Goal: Task Accomplishment & Management: Manage account settings

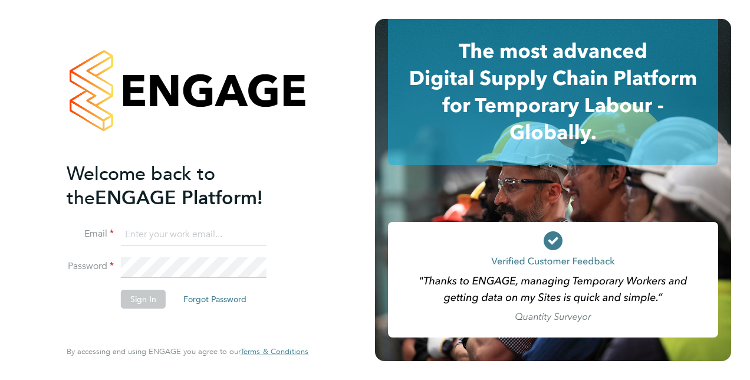
type input "[EMAIL_ADDRESS][PERSON_NAME][DOMAIN_NAME]"
click at [140, 297] on button "Sign In" at bounding box center [143, 299] width 45 height 19
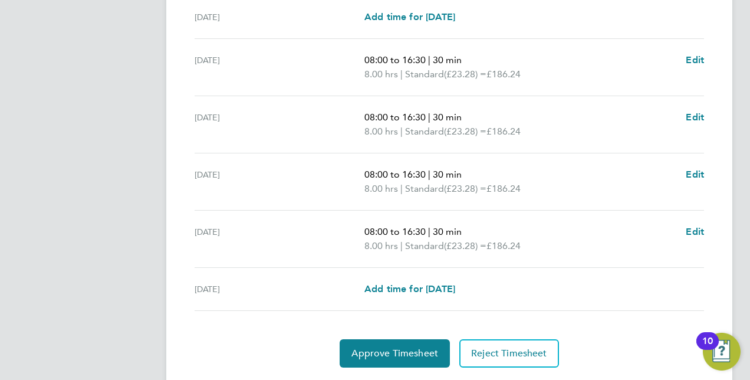
scroll to position [413, 0]
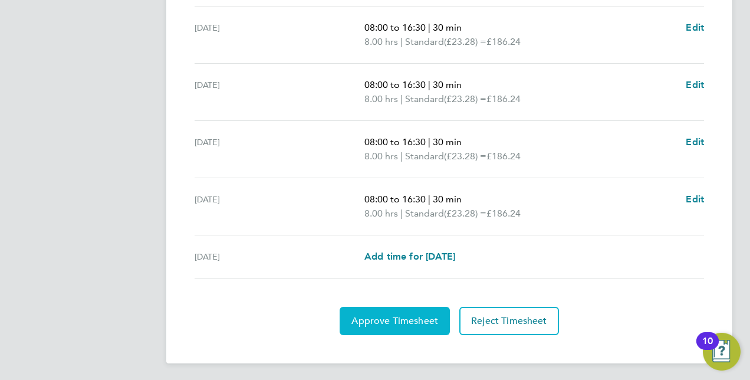
click at [392, 311] on button "Approve Timesheet" at bounding box center [395, 321] width 110 height 28
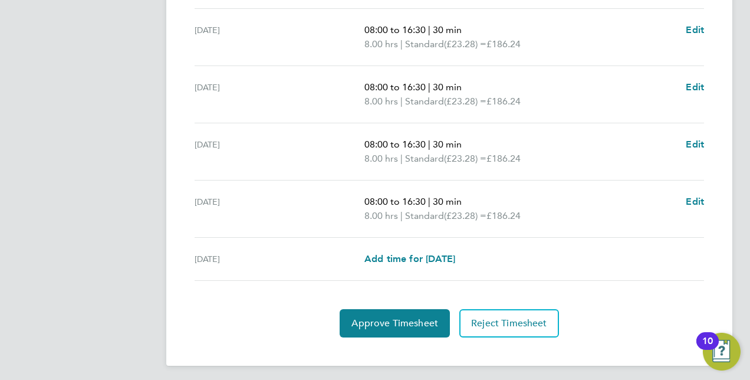
scroll to position [413, 0]
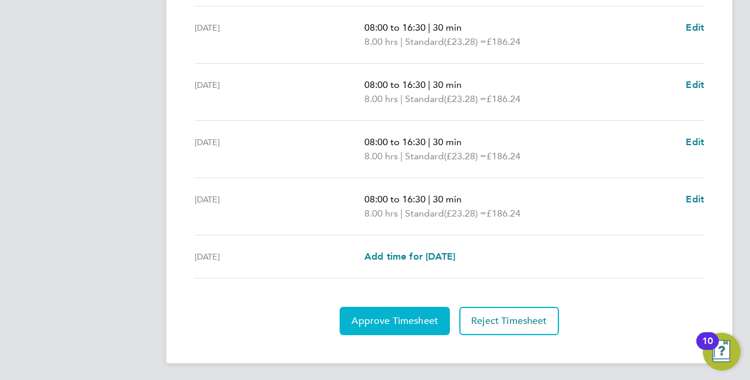
click at [405, 317] on span "Approve Timesheet" at bounding box center [394, 321] width 87 height 12
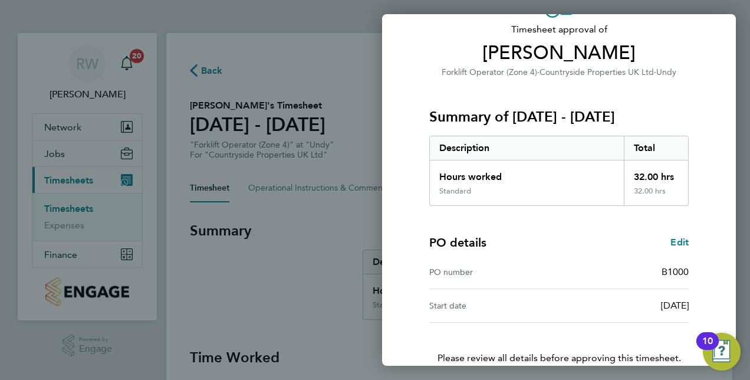
scroll to position [150, 0]
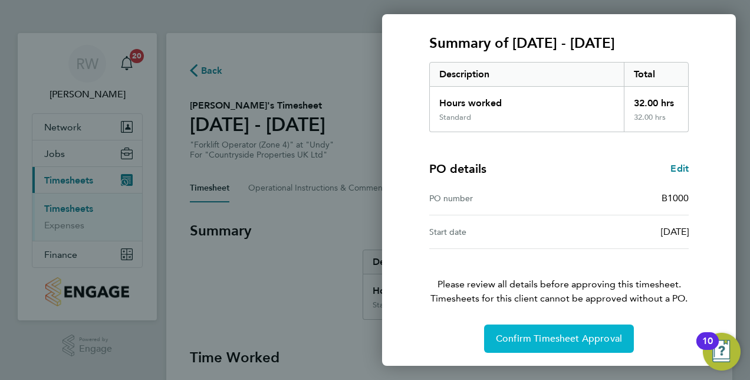
click at [555, 341] on span "Confirm Timesheet Approval" at bounding box center [559, 339] width 126 height 12
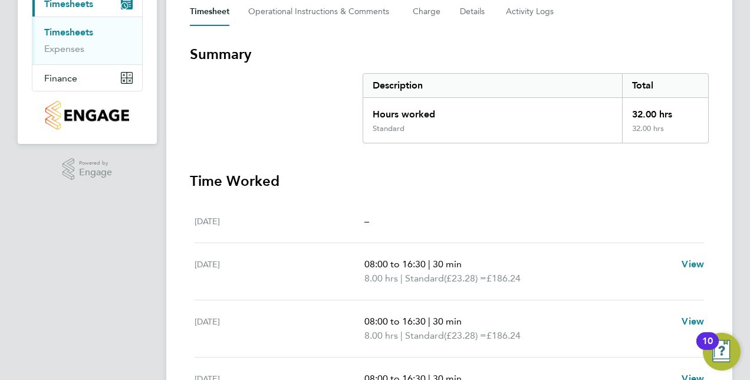
scroll to position [177, 0]
